Goal: Communication & Community: Answer question/provide support

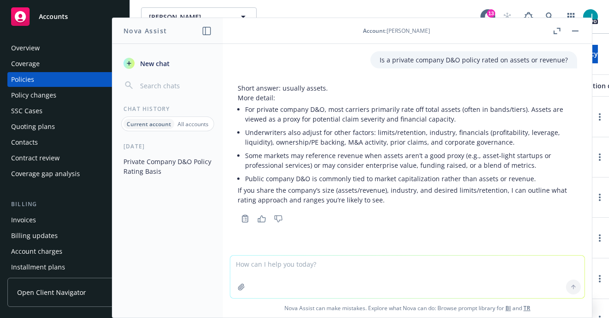
click at [80, 37] on div "Overview Coverage Policies Policy changes SSC Cases Quoting plans Contacts Cont…" at bounding box center [64, 174] width 129 height 288
click at [577, 30] on button "button" at bounding box center [574, 30] width 11 height 11
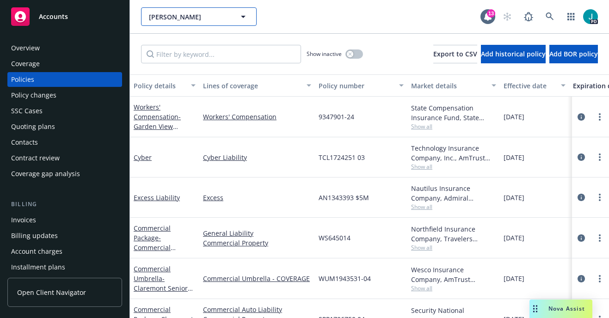
click at [186, 10] on button "[PERSON_NAME]" at bounding box center [199, 16] width 116 height 18
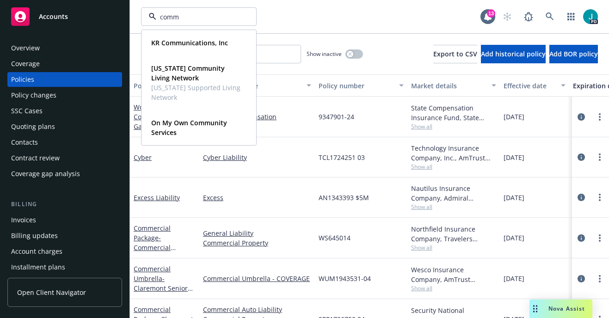
type input "com"
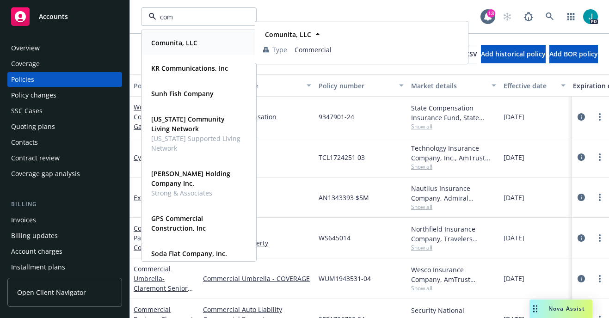
click at [178, 41] on strong "Comunita, LLC" at bounding box center [174, 42] width 46 height 9
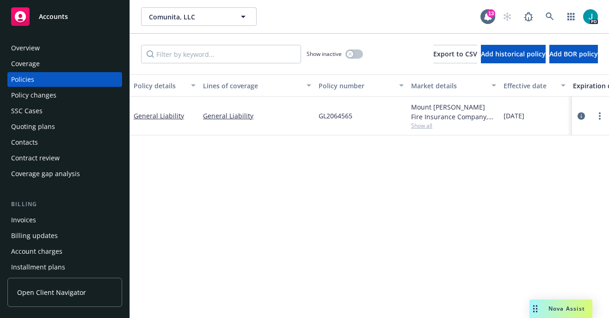
click at [552, 309] on span "Nova Assist" at bounding box center [566, 309] width 37 height 8
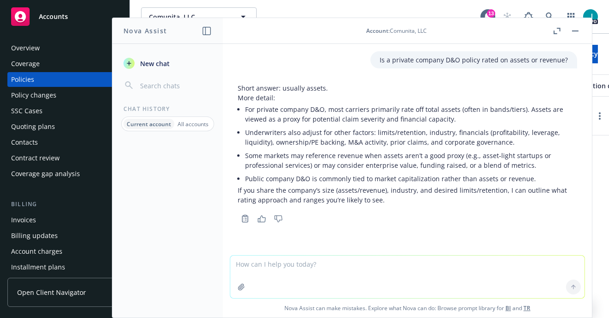
click at [576, 31] on rect "button" at bounding box center [575, 31] width 6 height 1
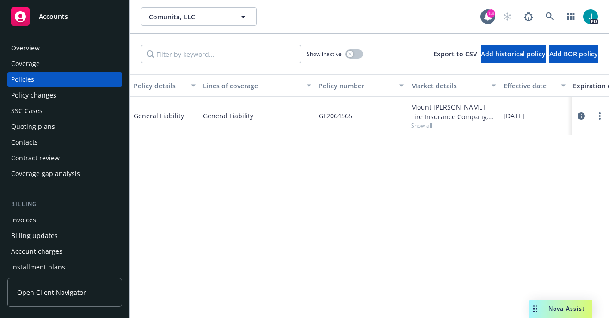
click at [36, 47] on div "Overview" at bounding box center [25, 48] width 29 height 15
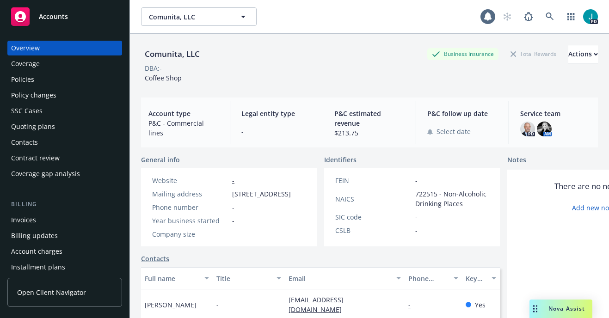
click at [33, 77] on div "Policies" at bounding box center [22, 79] width 23 height 15
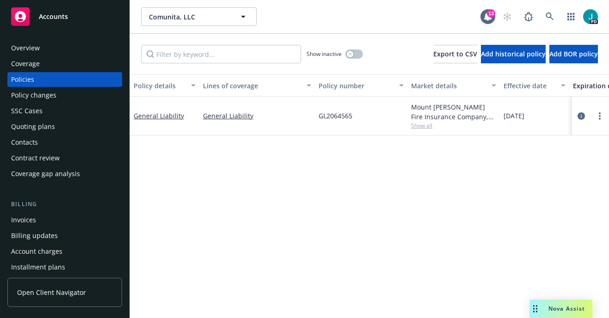
click at [571, 306] on span "Nova Assist" at bounding box center [566, 309] width 37 height 8
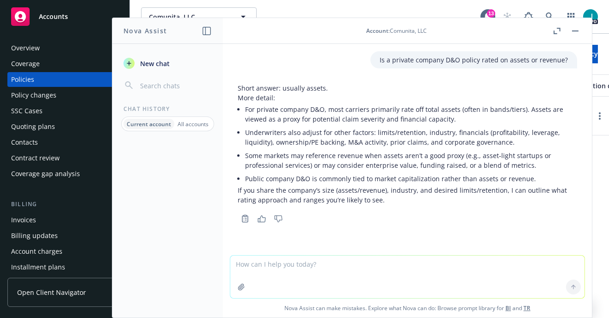
click at [155, 66] on span "New chat" at bounding box center [153, 64] width 31 height 10
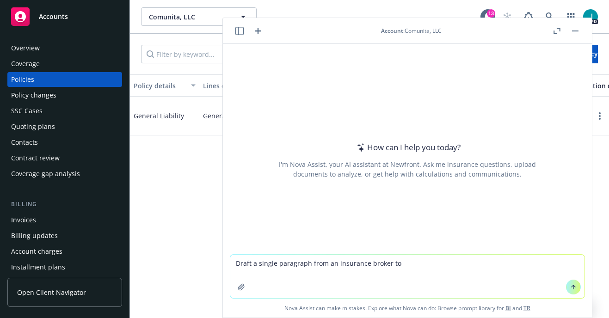
click at [232, 265] on textarea "Draft a single paragraph from an insurance broker to" at bounding box center [407, 276] width 354 height 43
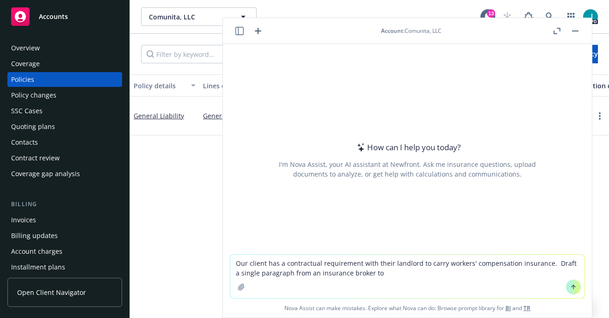
click at [383, 274] on textarea "Our client has a contractual requirement with their landlord to carry workers' …" at bounding box center [407, 276] width 354 height 43
drag, startPoint x: 544, startPoint y: 264, endPoint x: 551, endPoint y: 268, distance: 8.3
click at [545, 264] on textarea "Our client has a contractual requirement with their landlord to carry workers' …" at bounding box center [407, 276] width 354 height 43
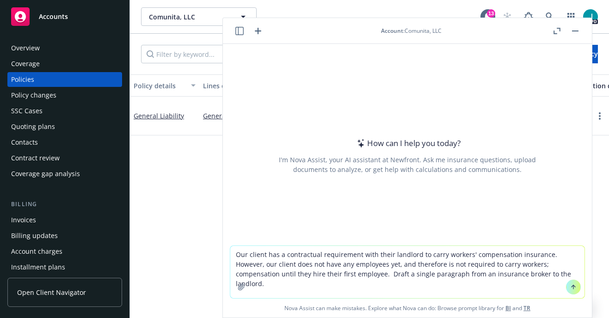
drag, startPoint x: 263, startPoint y: 254, endPoint x: 276, endPoint y: 264, distance: 16.2
click at [266, 257] on textarea "Our client has a contractual requirement with their landlord to carry workers' …" at bounding box center [407, 272] width 354 height 52
click at [262, 253] on textarea "Our client has a contractual requirement with their landlord to carry workers' …" at bounding box center [407, 272] width 354 height 52
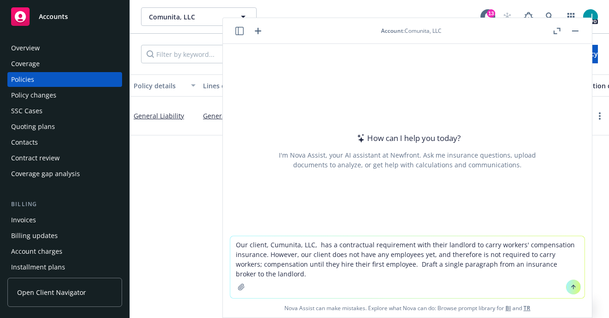
click at [300, 272] on textarea "Our client, Cumunita, LLC, has a contractual requirement with their landlord to…" at bounding box center [407, 267] width 354 height 62
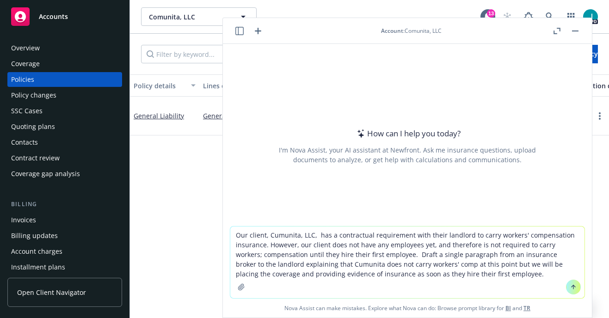
type textarea "Our client, Cumunita, LLC, has a contractual requirement with their landlord to…"
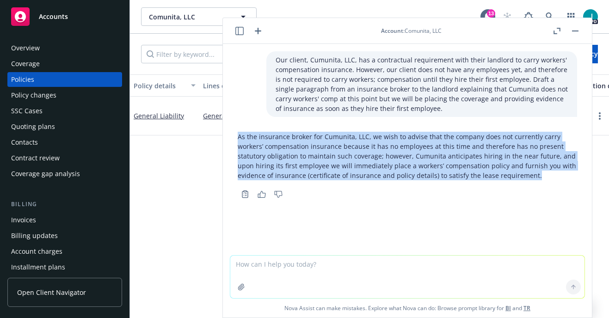
drag, startPoint x: 238, startPoint y: 138, endPoint x: 545, endPoint y: 178, distance: 309.4
click at [545, 178] on p "As the insurance broker for Cumunita, LLC, we wish to advise that the company d…" at bounding box center [407, 156] width 339 height 49
click at [260, 194] on icon "button" at bounding box center [261, 194] width 8 height 7
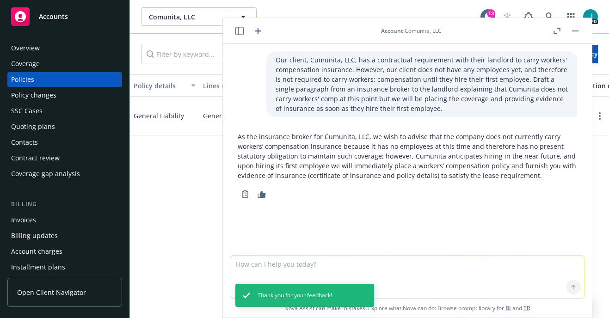
click at [334, 208] on div "Our client, Cumunita, LLC, has a contractual requirement with their landlord to…" at bounding box center [407, 149] width 369 height 211
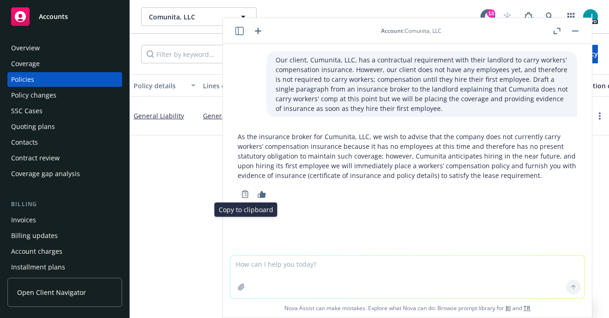
click at [246, 194] on icon "Copy to clipboard" at bounding box center [245, 194] width 8 height 8
